Goal: Find specific page/section: Find specific page/section

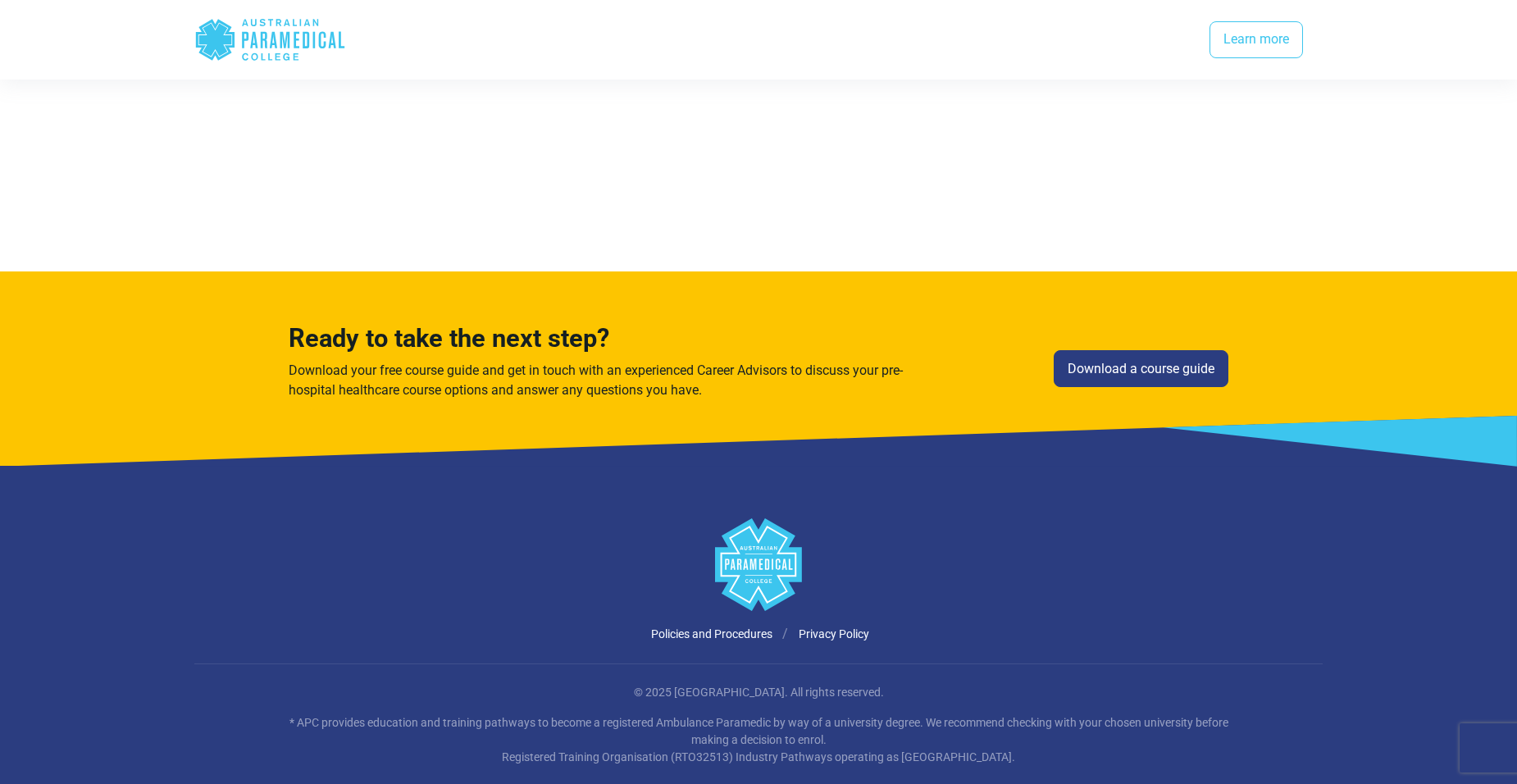
scroll to position [4071, 0]
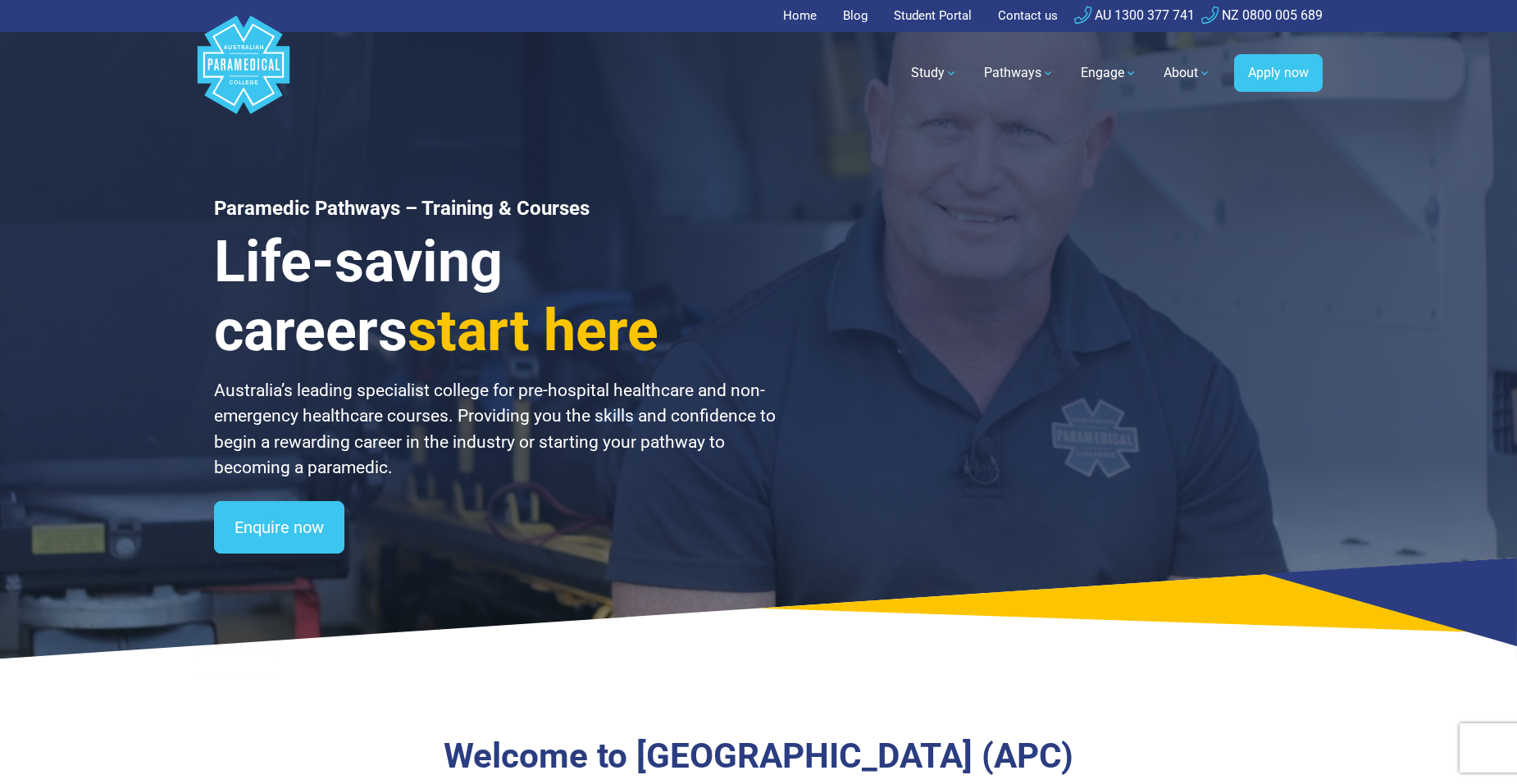
drag, startPoint x: 993, startPoint y: 266, endPoint x: 1013, endPoint y: 261, distance: 20.6
click at [993, 266] on div "Paramedic Pathways – Training & Courses Life-saving careers start here Australi…" at bounding box center [758, 329] width 1149 height 658
click at [934, 20] on link "Student Portal" at bounding box center [932, 16] width 97 height 32
click at [925, 17] on link "Student Portal" at bounding box center [932, 16] width 97 height 32
click at [937, 19] on link "Student Portal" at bounding box center [932, 16] width 97 height 32
